Goal: Transaction & Acquisition: Purchase product/service

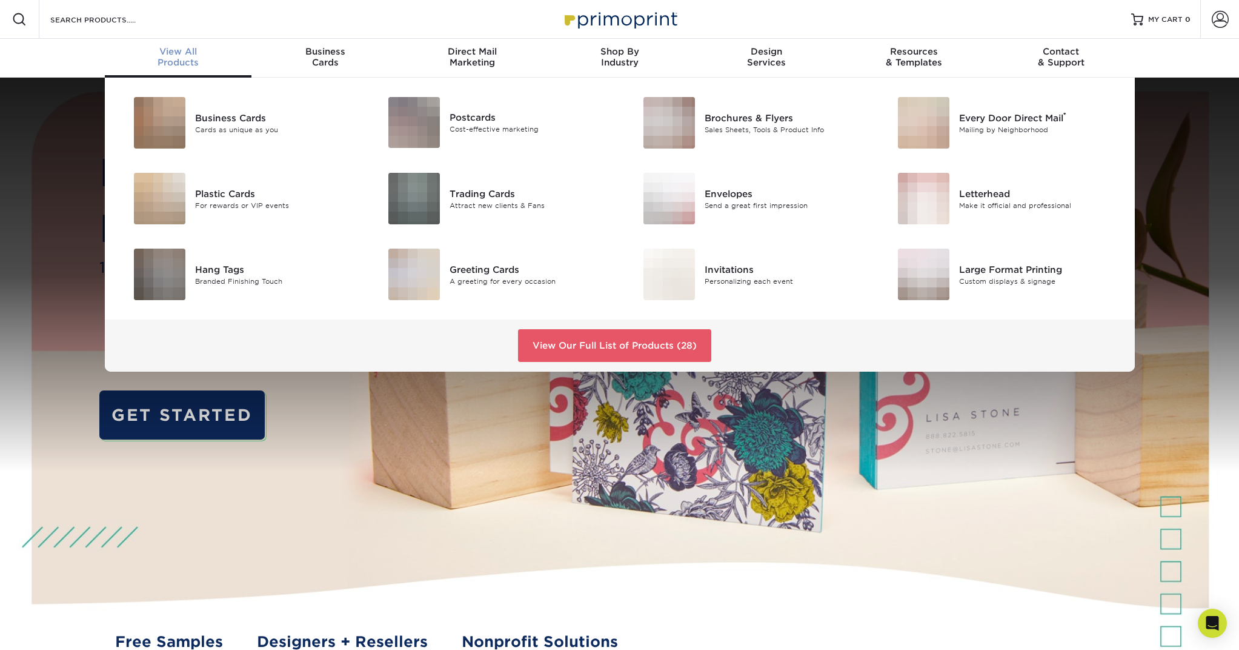
click at [179, 54] on span "View All" at bounding box center [178, 51] width 147 height 11
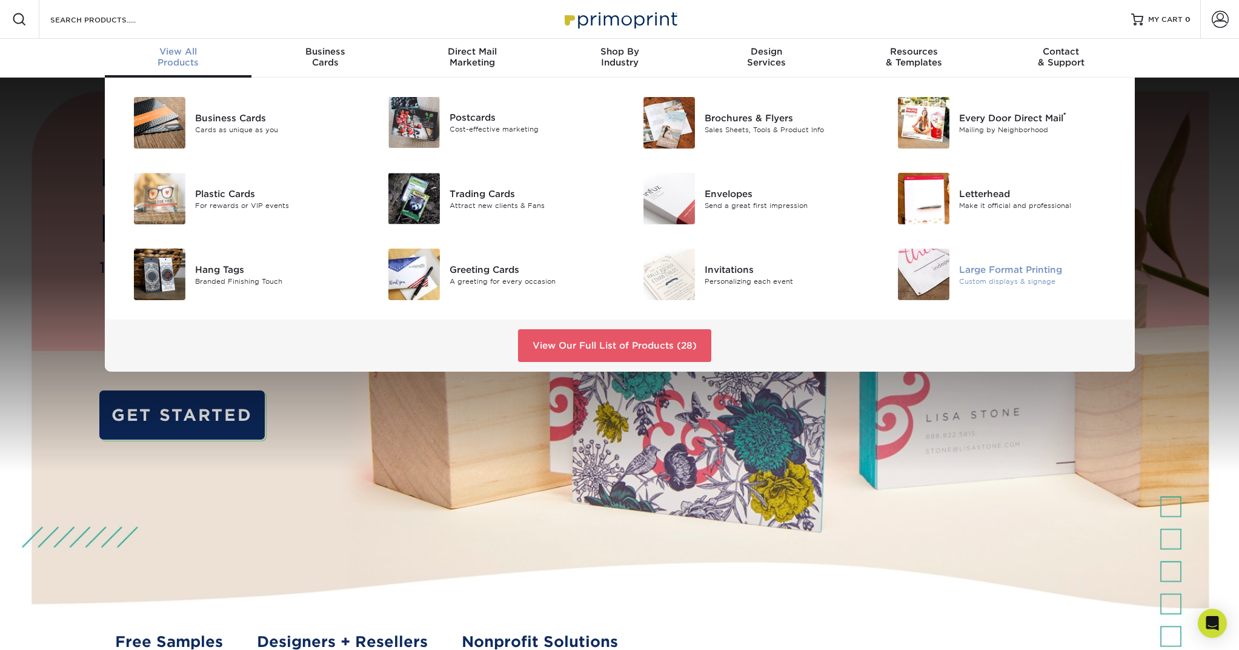
click at [952, 276] on div at bounding box center [917, 275] width 85 height 52
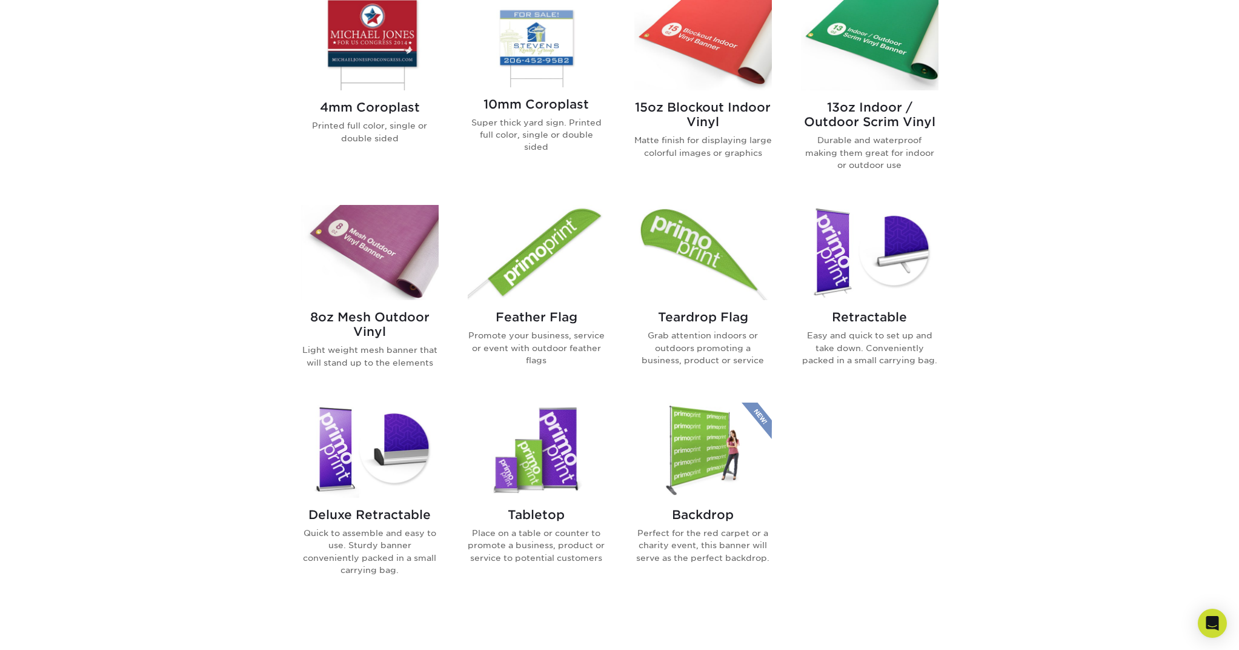
scroll to position [544, 0]
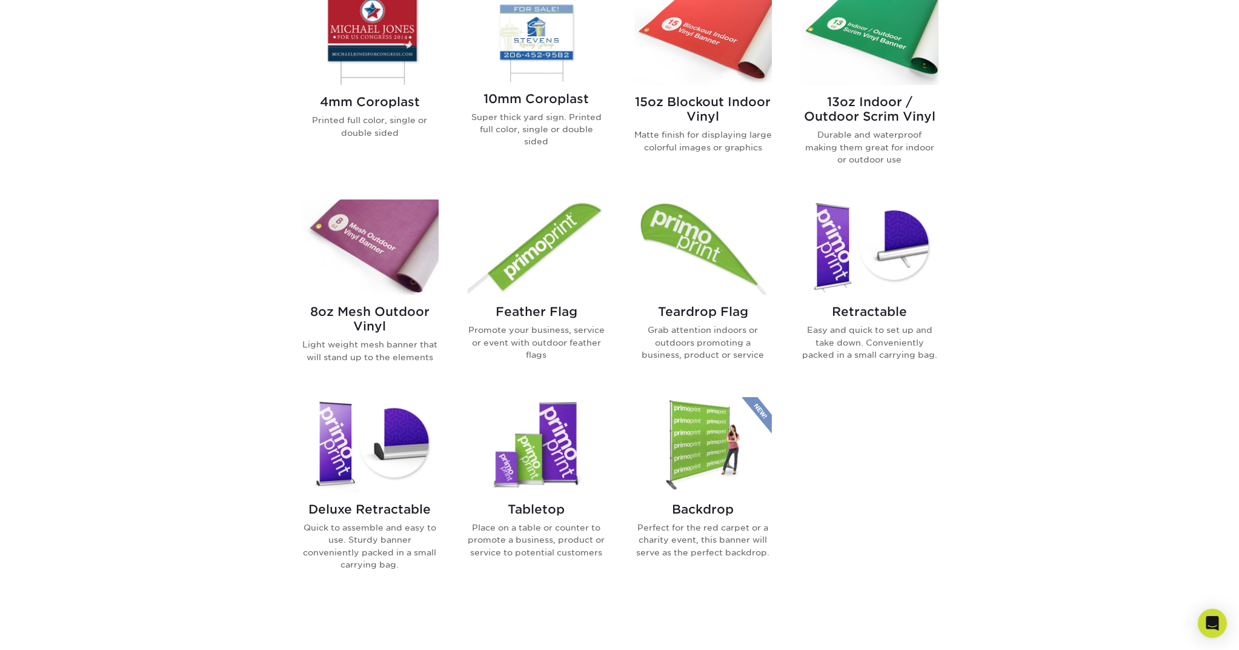
click at [373, 452] on img at bounding box center [370, 444] width 138 height 95
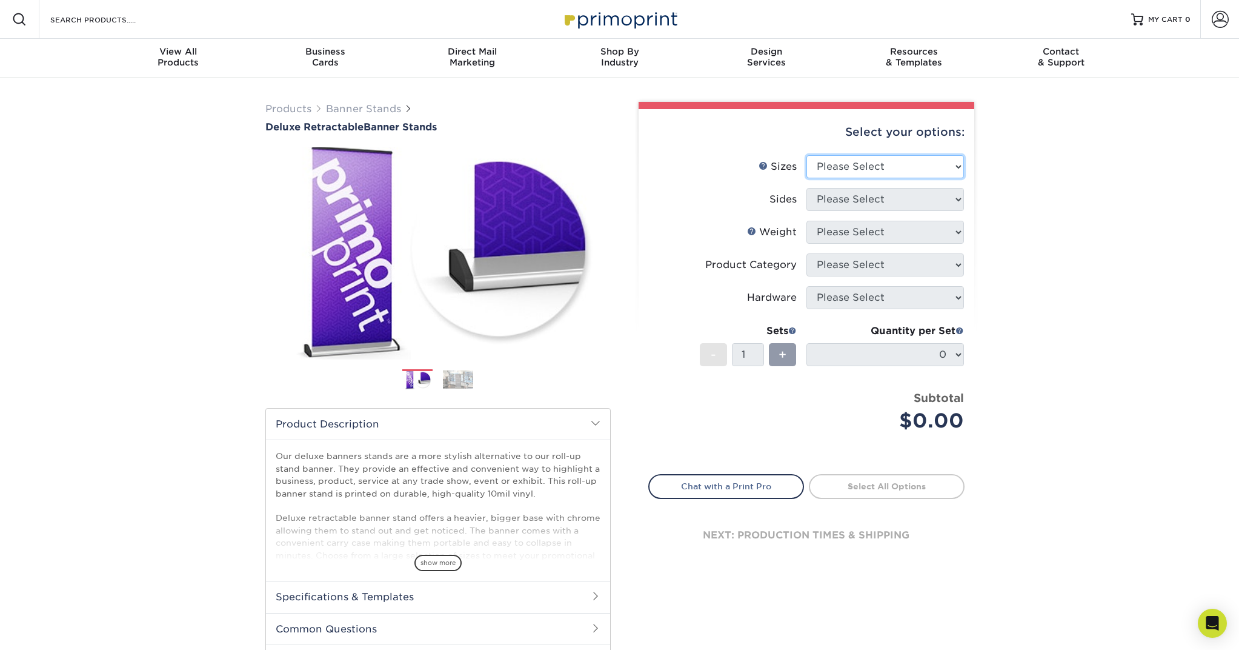
select select "33.00x80.00"
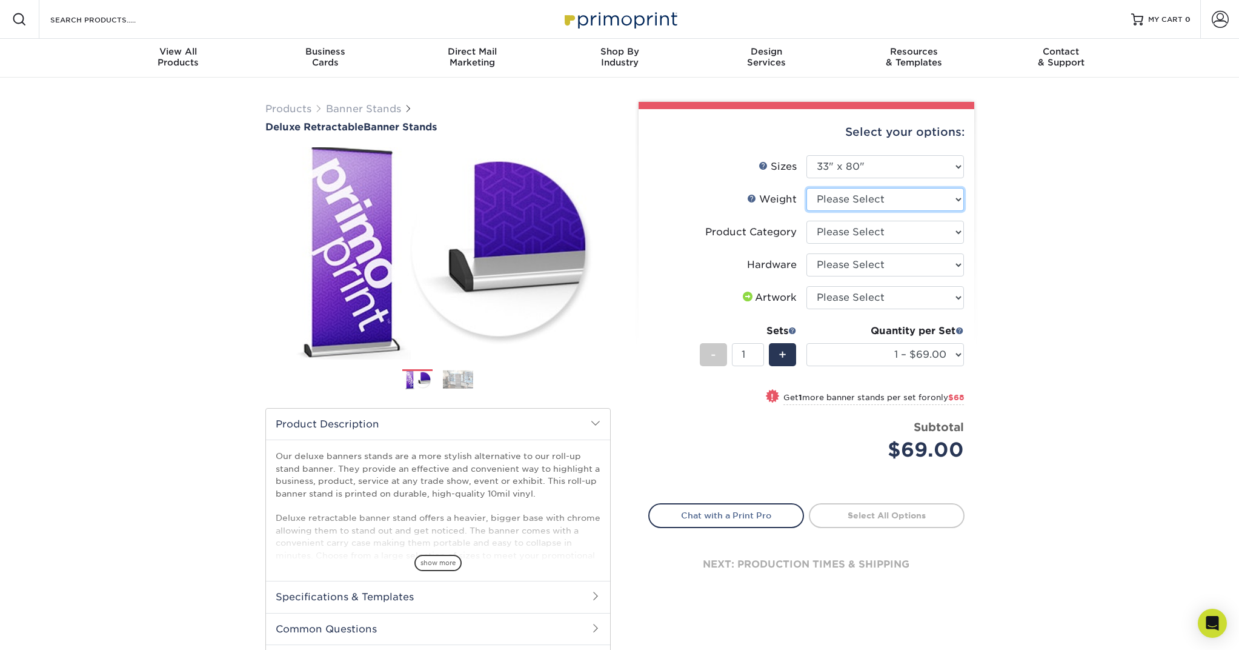
select select "10MIL"
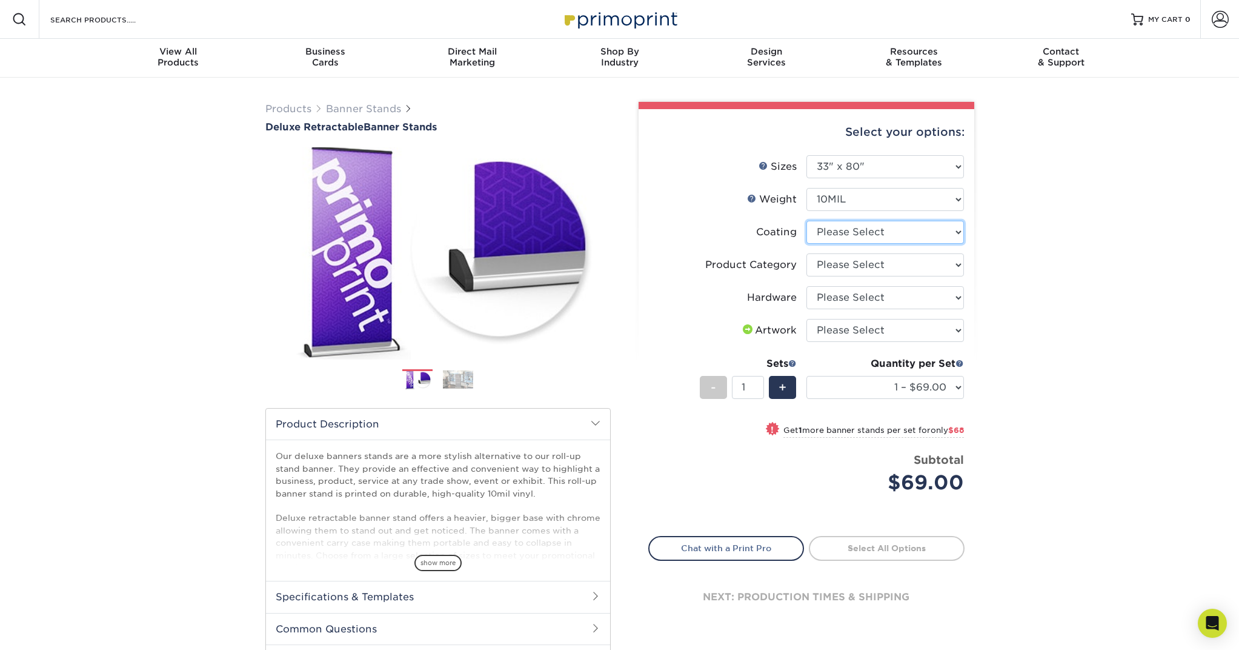
select select "3e7618de-abca-4bda-9f97-8b9129e913d8"
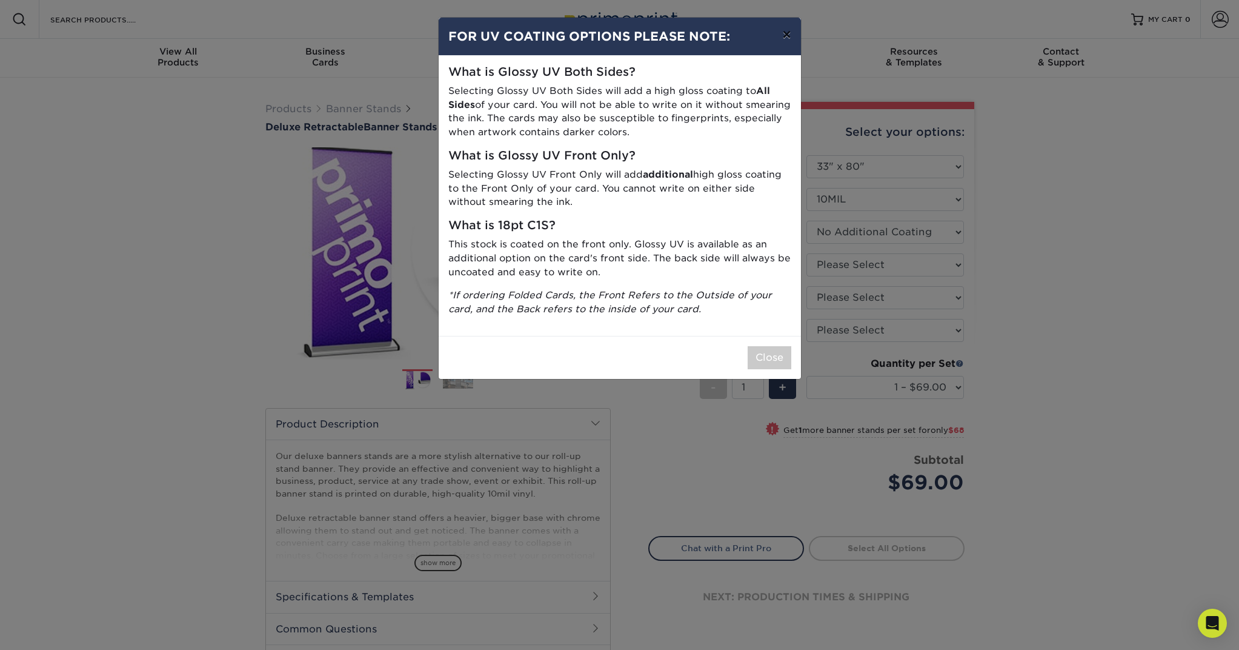
click at [790, 35] on button "×" at bounding box center [787, 35] width 28 height 34
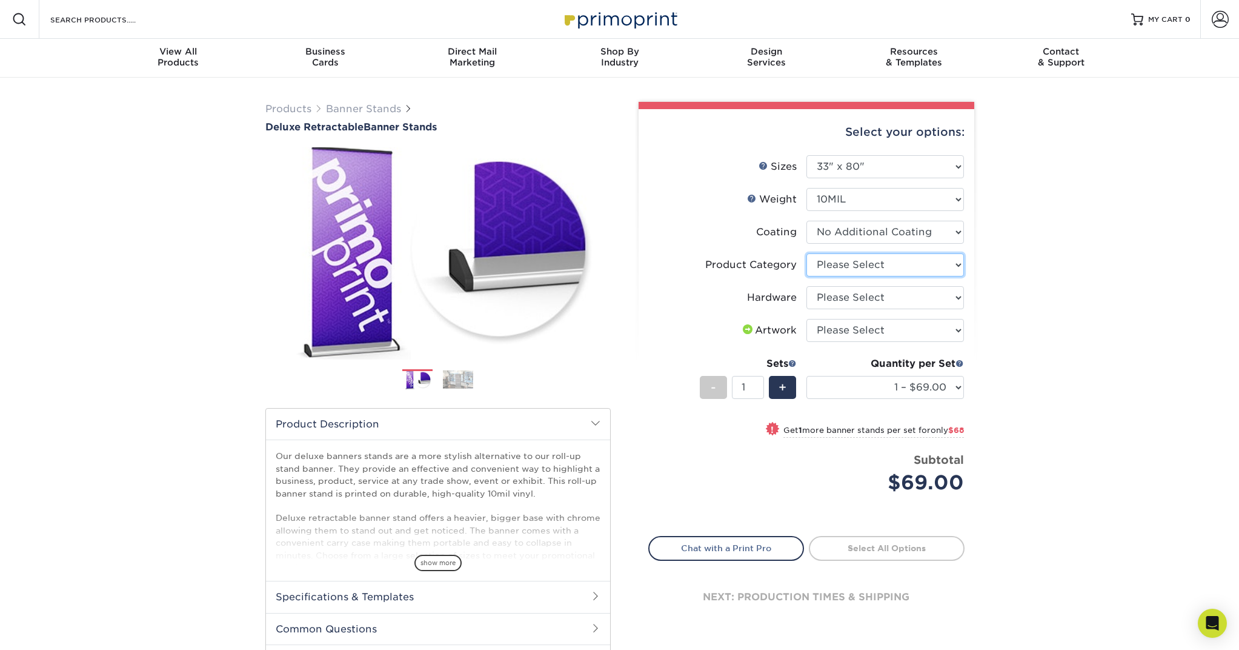
select select "deb82e1f-94dd-4fc2-adc3-95272b6b1220"
select select "8f8ed3c6-8570-4dec-a260-1d9d29af8a30"
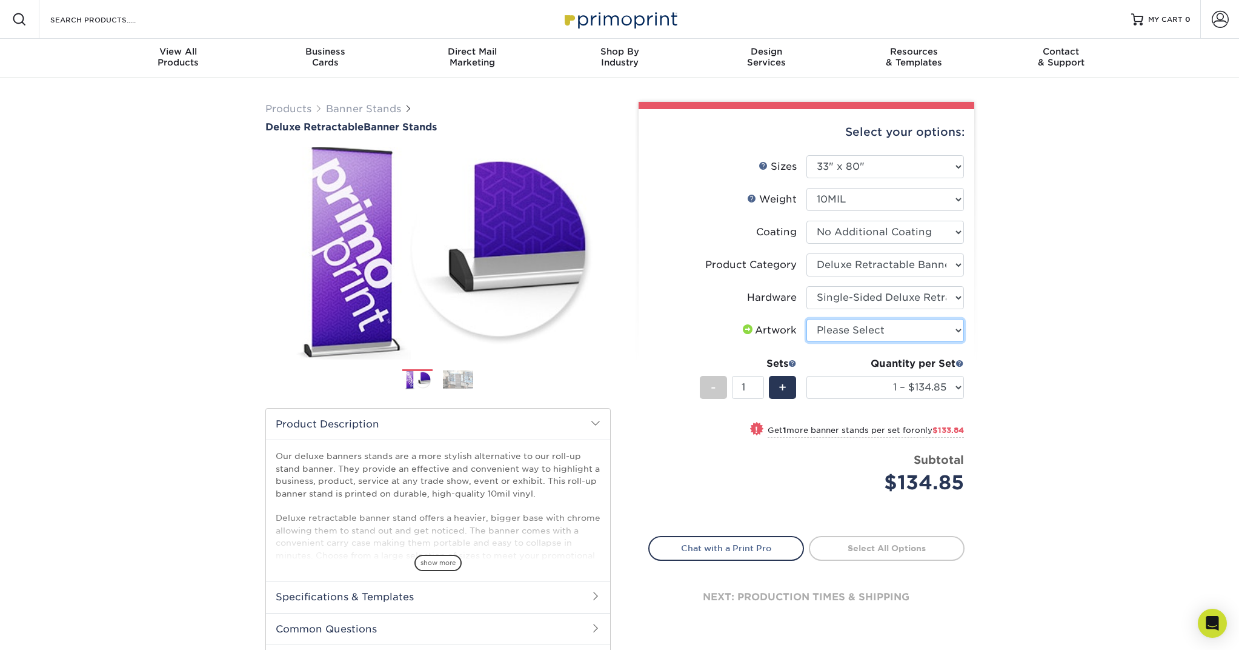
select select "upload"
